Goal: Task Accomplishment & Management: Complete application form

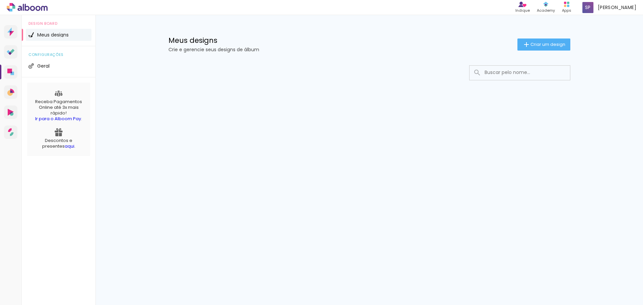
click at [526, 51] on div "Meus designs Crie e gerencie seus designs de álbum Criar um design" at bounding box center [369, 37] width 435 height 44
click at [528, 45] on iron-icon at bounding box center [526, 45] width 8 height 8
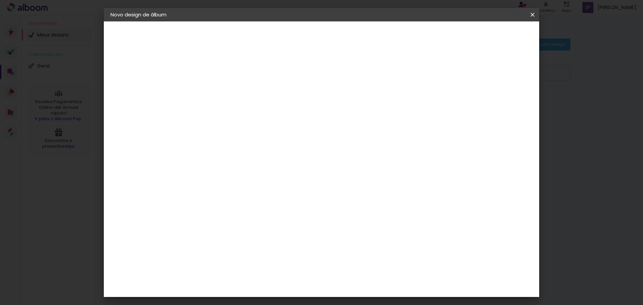
click at [220, 91] on input at bounding box center [220, 90] width 0 height 10
type input "[PERSON_NAME]"
type paper-input "[PERSON_NAME]"
click at [289, 31] on paper-button "Avançar" at bounding box center [272, 35] width 33 height 11
click at [262, 128] on input at bounding box center [237, 127] width 68 height 8
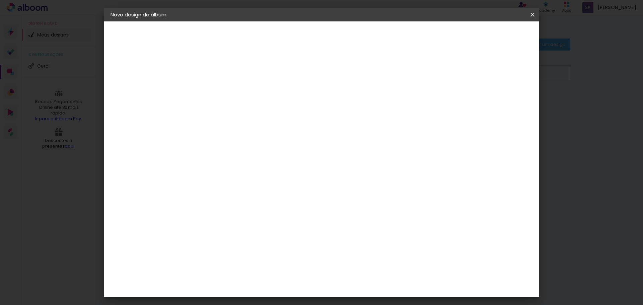
type input "ti"
type paper-input "ti"
click at [237, 204] on div "Ticcolor" at bounding box center [226, 206] width 21 height 5
click at [0, 0] on slot "Tamanho Livre" at bounding box center [0, 0] width 0 height 0
click at [260, 205] on paper-item "Ticcolor" at bounding box center [230, 206] width 59 height 15
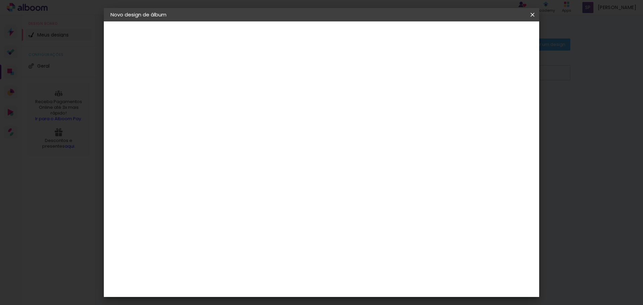
click at [260, 199] on paper-item "Ticcolor" at bounding box center [230, 206] width 59 height 15
click at [0, 0] on slot "Avançar" at bounding box center [0, 0] width 0 height 0
click at [246, 111] on input "text" at bounding box center [233, 116] width 26 height 10
click at [361, 124] on paper-item "Prime" at bounding box center [365, 124] width 134 height 13
type input "Prime"
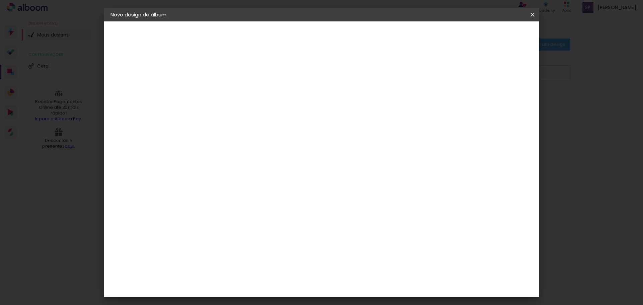
scroll to position [96, 0]
click at [265, 240] on span "30 × 30" at bounding box center [249, 249] width 31 height 18
click at [0, 0] on slot "Avançar" at bounding box center [0, 0] width 0 height 0
click at [453, 72] on div at bounding box center [450, 72] width 6 height 6
type paper-checkbox "on"
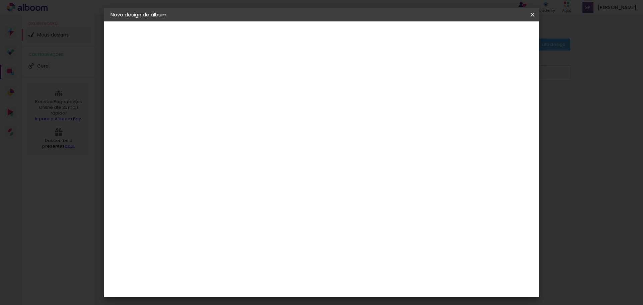
click at [453, 72] on div at bounding box center [450, 72] width 6 height 6
click at [491, 35] on span "Iniciar design" at bounding box center [475, 35] width 30 height 5
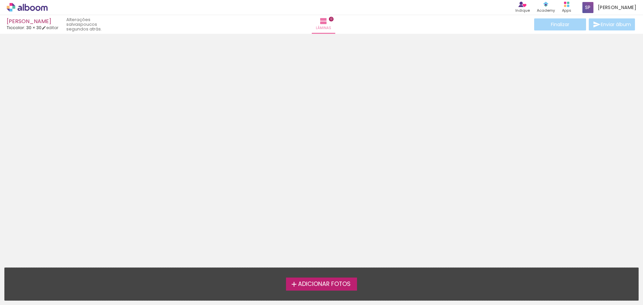
click at [342, 282] on span "Adicionar Fotos" at bounding box center [324, 284] width 53 height 6
click at [0, 0] on input "file" at bounding box center [0, 0] width 0 height 0
